Goal: Book appointment/travel/reservation

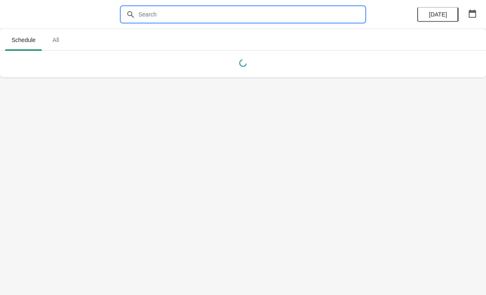
click at [288, 16] on input "text" at bounding box center [251, 14] width 227 height 15
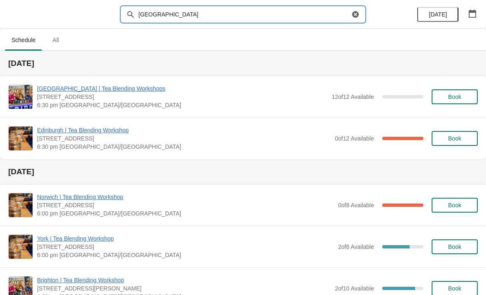
type input "[GEOGRAPHIC_DATA]"
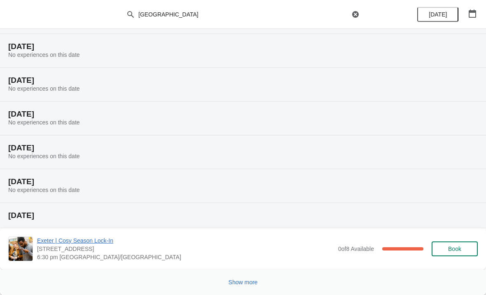
scroll to position [84, 0]
click at [247, 285] on span "Show more" at bounding box center [243, 282] width 29 height 7
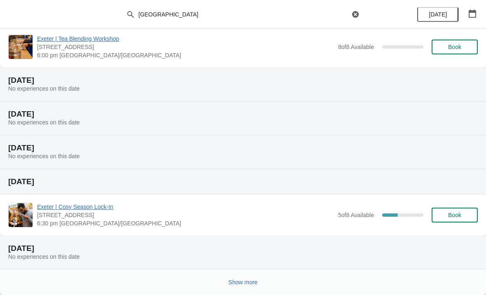
scroll to position [421, 0]
click at [105, 206] on span "Exeter | Cosy Season Lock-In" at bounding box center [185, 207] width 297 height 8
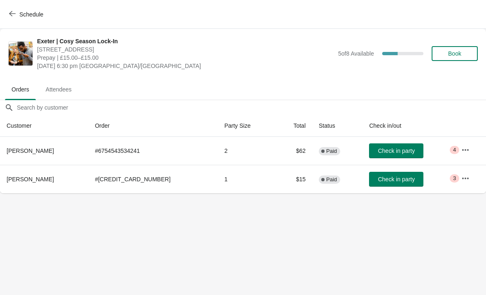
click at [463, 179] on icon "button" at bounding box center [466, 178] width 8 height 8
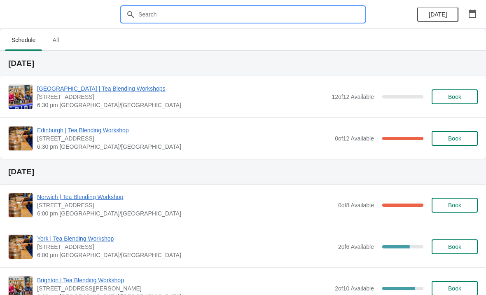
click at [257, 11] on input "text" at bounding box center [251, 14] width 227 height 15
type input "[GEOGRAPHIC_DATA]"
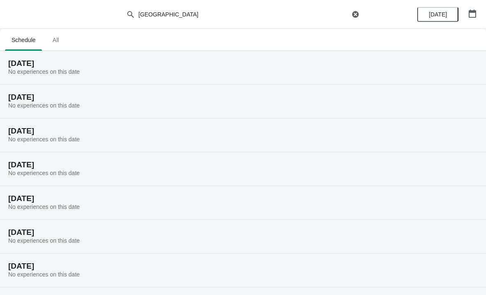
click at [80, 68] on span "No experiences on this date" at bounding box center [44, 71] width 72 height 7
click at [94, 68] on div "[DATE] No experiences on this date" at bounding box center [243, 68] width 486 height 34
click at [107, 68] on div "[DATE] No experiences on this date" at bounding box center [243, 68] width 486 height 34
click at [70, 66] on h2 "[DATE]" at bounding box center [243, 63] width 470 height 8
click at [472, 14] on icon "button" at bounding box center [473, 13] width 8 height 8
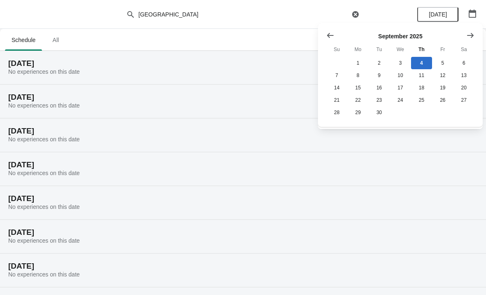
click at [413, 185] on div "[DATE] No experiences on this date" at bounding box center [243, 169] width 486 height 34
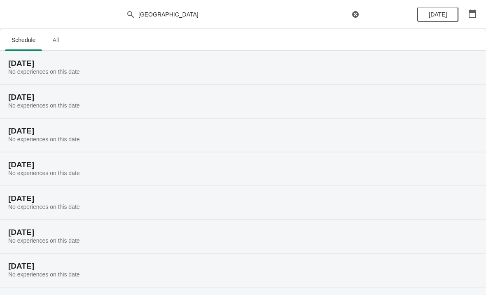
click at [440, 16] on span "[DATE]" at bounding box center [438, 14] width 18 height 7
click at [358, 12] on icon "button" at bounding box center [356, 14] width 8 height 8
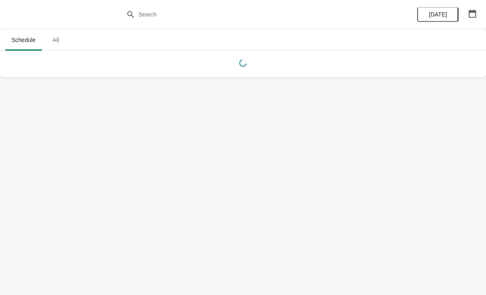
click at [476, 13] on icon "button" at bounding box center [472, 13] width 7 height 8
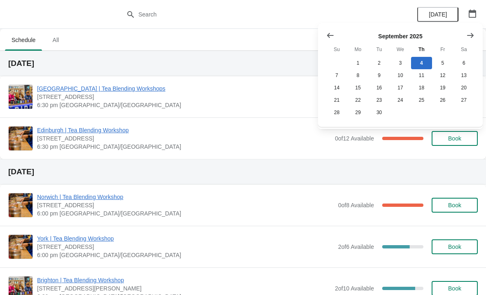
click at [278, 171] on h2 "[DATE]" at bounding box center [243, 172] width 470 height 8
